Goal: Obtain resource: Download file/media

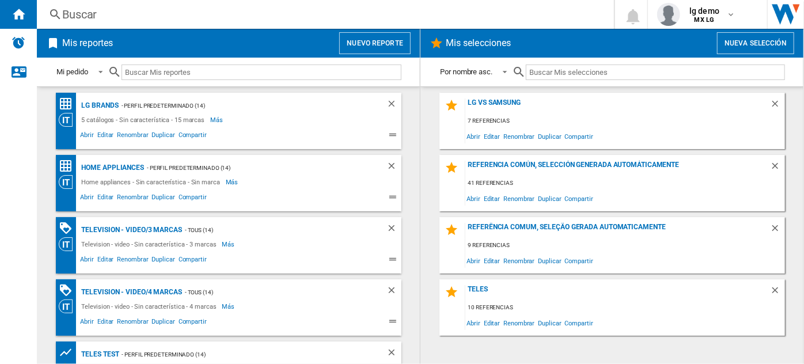
scroll to position [220, 0]
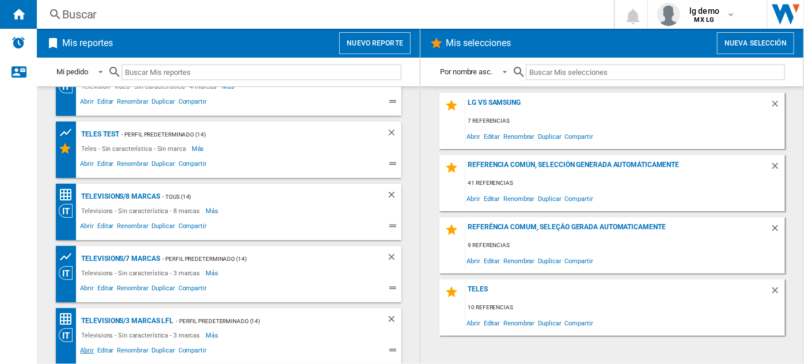
click at [86, 348] on span "Abrir" at bounding box center [87, 352] width 17 height 14
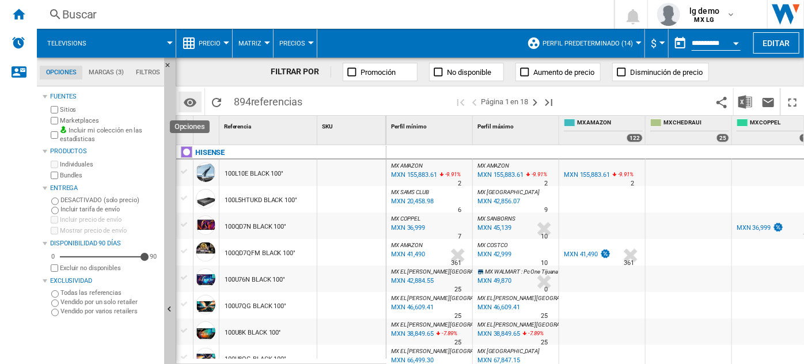
click at [190, 101] on md-icon "Opciones" at bounding box center [190, 103] width 14 height 14
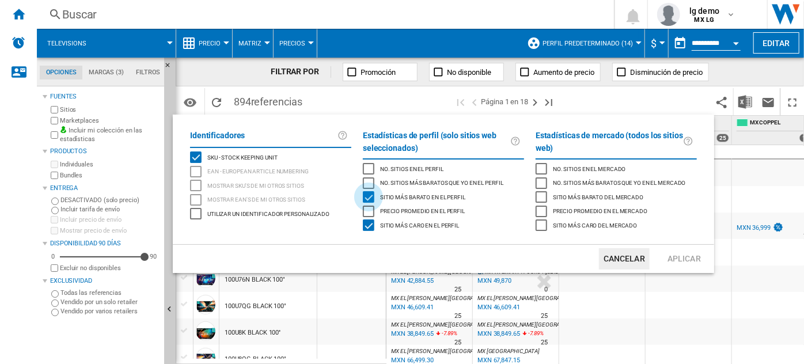
click at [370, 193] on div "Sitio más barato en el perfil" at bounding box center [369, 197] width 12 height 12
click at [366, 229] on div "Sitio más caro en el perfil" at bounding box center [369, 226] width 12 height 12
click at [678, 261] on button "Aplicar" at bounding box center [684, 258] width 51 height 21
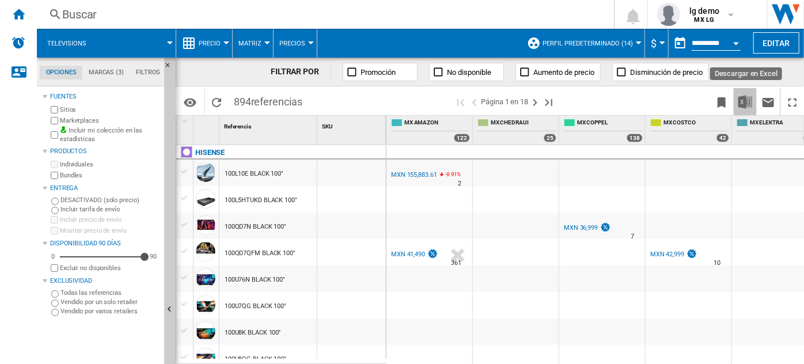
click at [743, 101] on img "Descargar en Excel" at bounding box center [746, 102] width 14 height 14
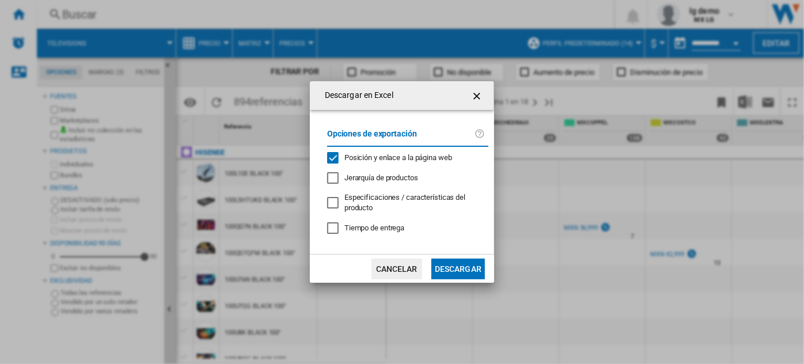
click at [447, 262] on button "Descargar" at bounding box center [459, 269] width 54 height 21
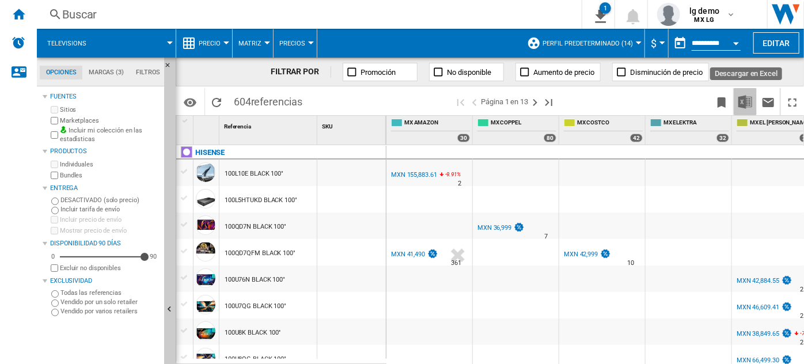
click at [748, 99] on img "Descargar en Excel" at bounding box center [746, 102] width 14 height 14
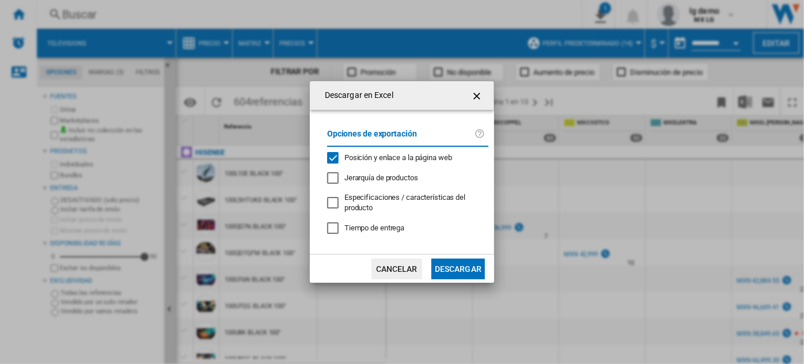
click at [461, 262] on button "Descargar" at bounding box center [459, 269] width 54 height 21
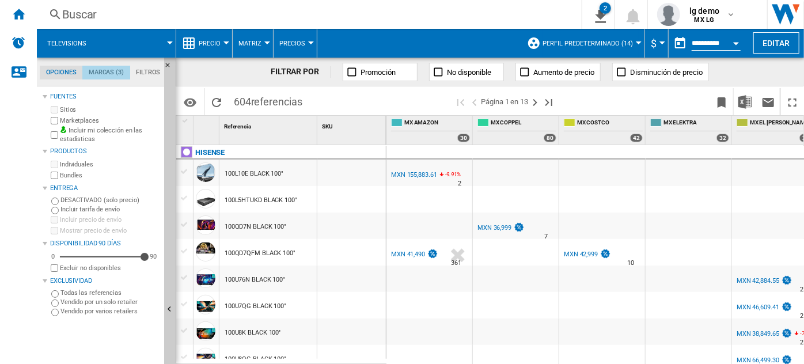
click at [112, 67] on md-tab-item "Marcas (3)" at bounding box center [105, 73] width 47 height 14
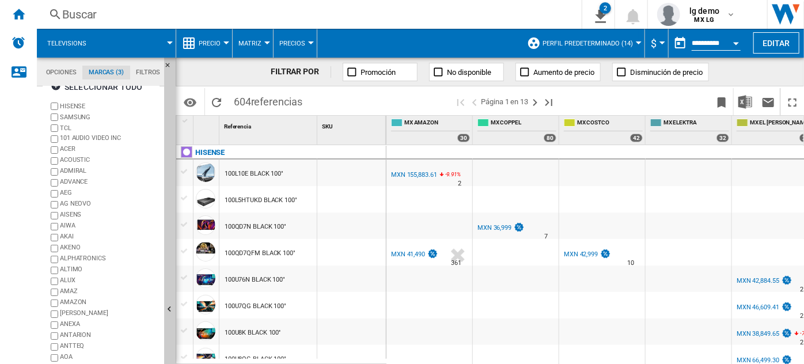
scroll to position [100, 0]
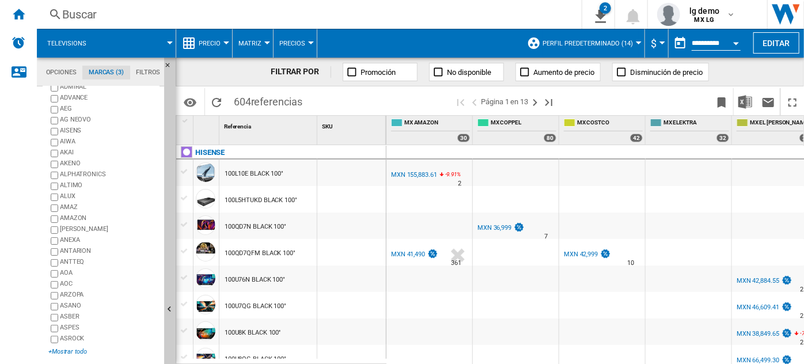
click at [63, 347] on div "+Mostrar todo" at bounding box center [103, 351] width 111 height 9
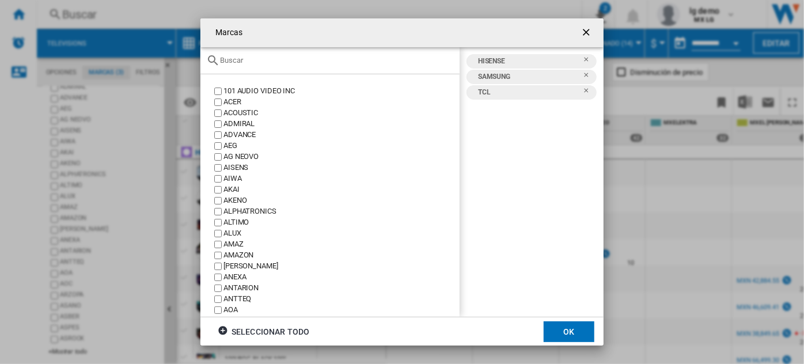
click at [282, 64] on input "text" at bounding box center [337, 60] width 234 height 9
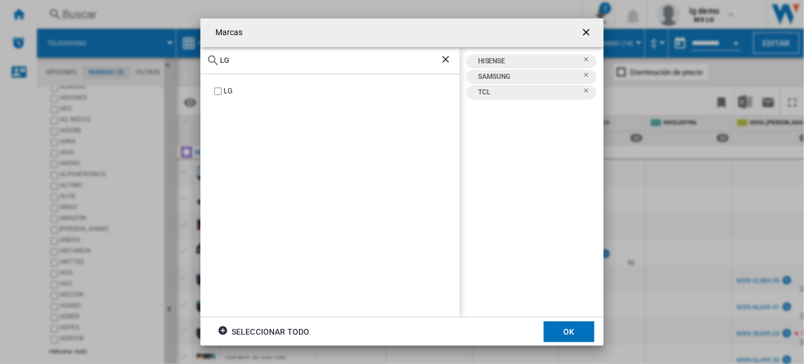
type input "LG"
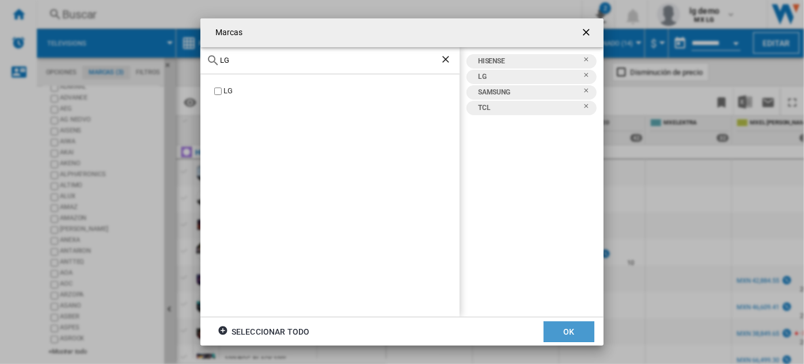
click at [578, 327] on button "OK" at bounding box center [569, 332] width 51 height 21
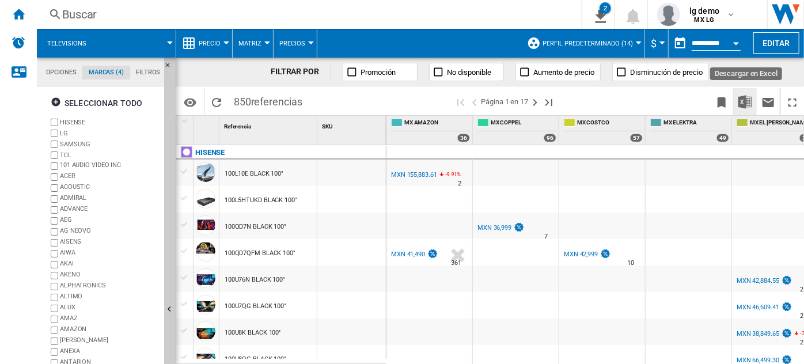
click at [746, 100] on img "Descargar en Excel" at bounding box center [746, 102] width 14 height 14
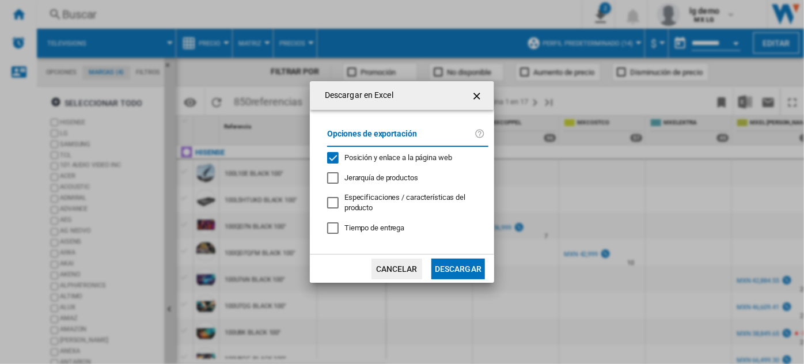
click at [458, 274] on button "Descargar" at bounding box center [459, 269] width 54 height 21
